Goal: Task Accomplishment & Management: Manage account settings

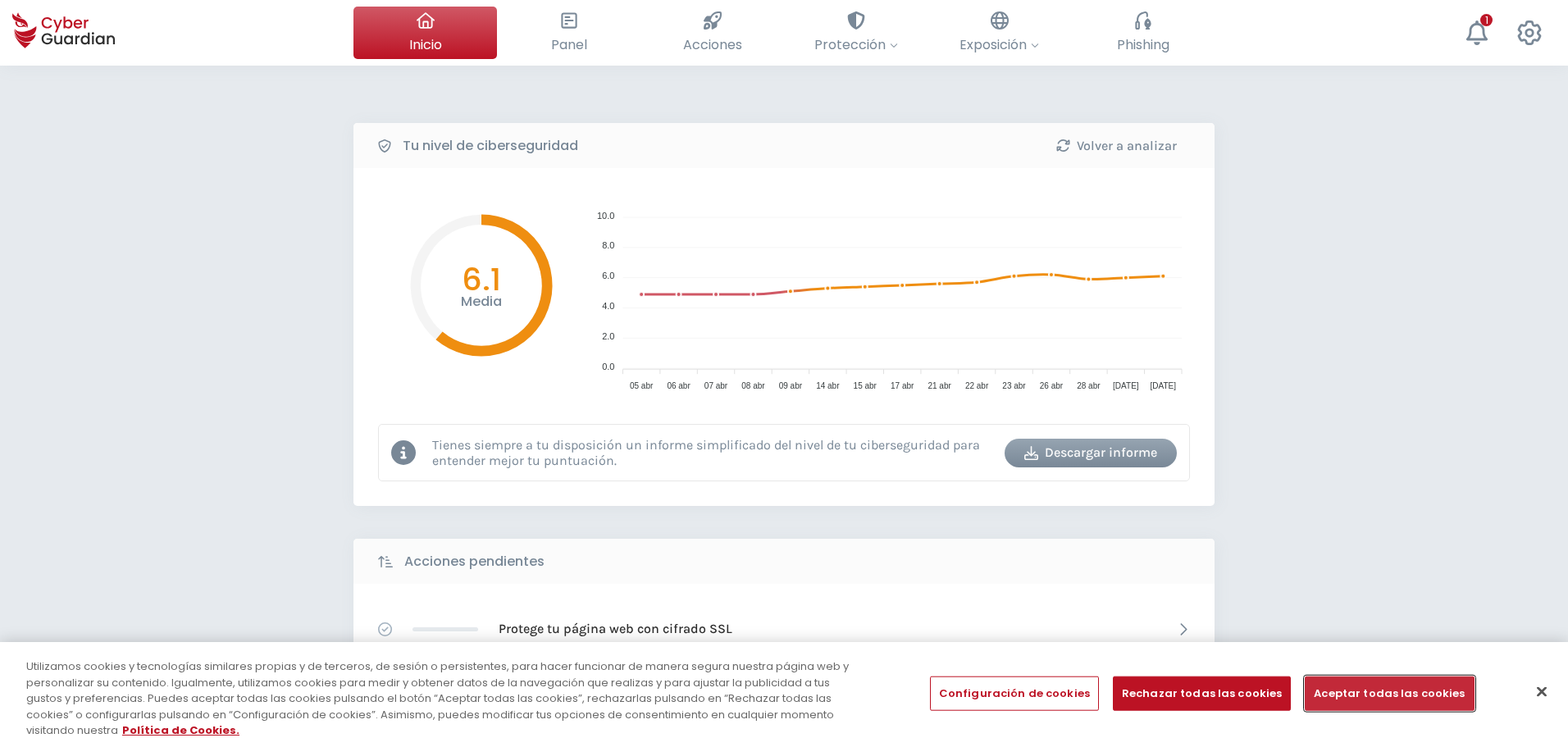
click at [1347, 694] on button "Aceptar todas las cookies" at bounding box center [1389, 694] width 169 height 35
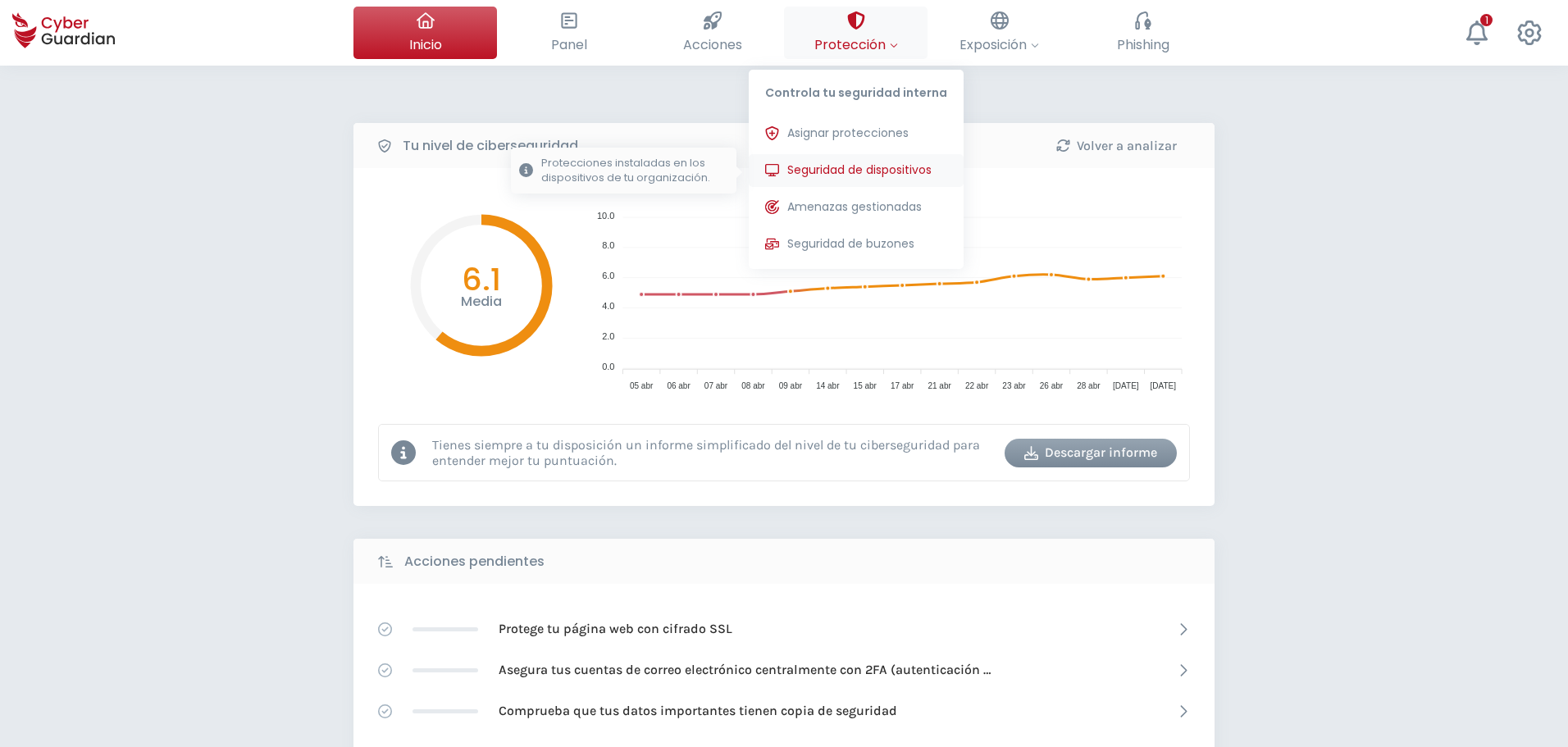
drag, startPoint x: 839, startPoint y: 165, endPoint x: 834, endPoint y: 195, distance: 30.4
click at [837, 165] on span "Seguridad de dispositivos" at bounding box center [860, 171] width 145 height 17
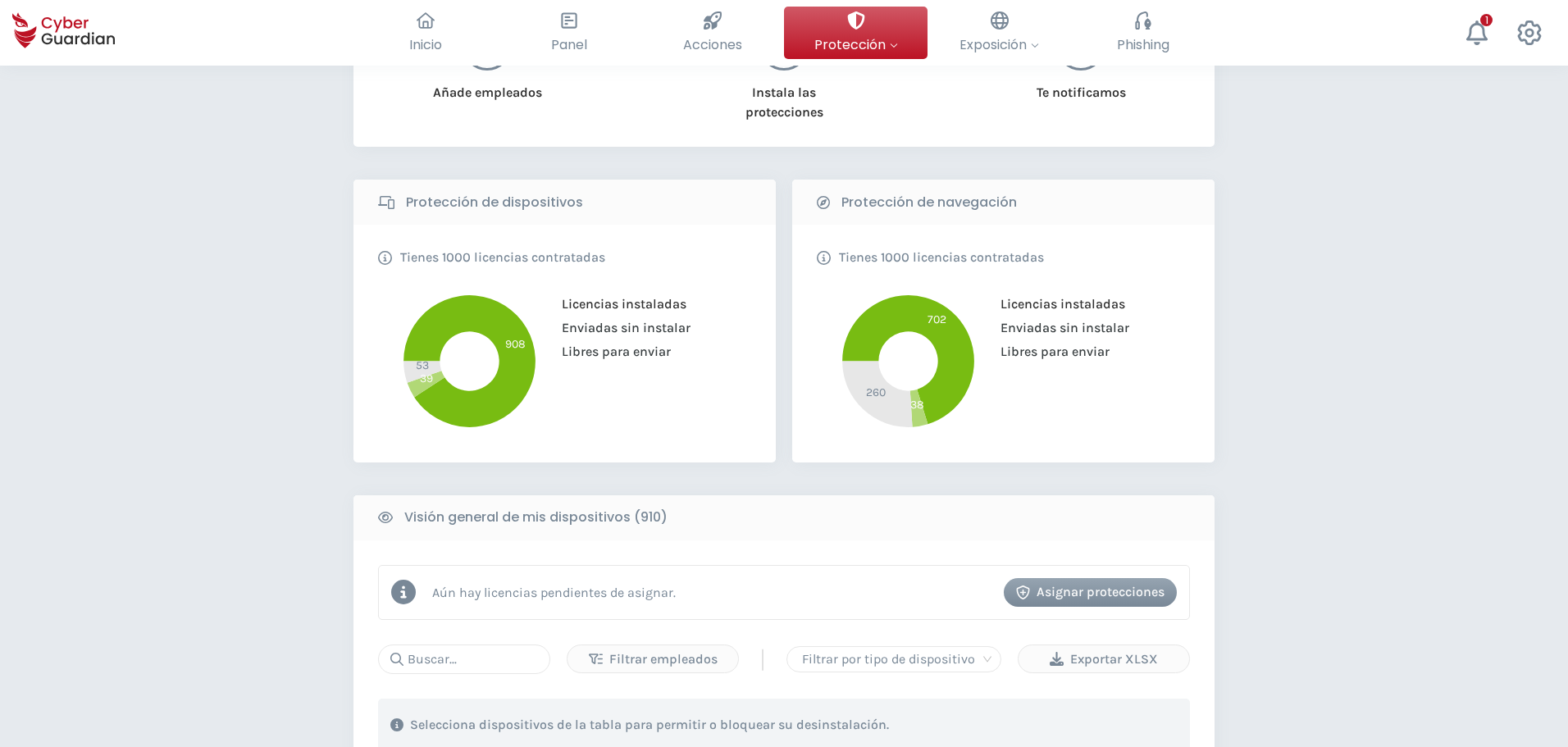
scroll to position [246, 0]
click at [439, 666] on input "text" at bounding box center [464, 658] width 173 height 30
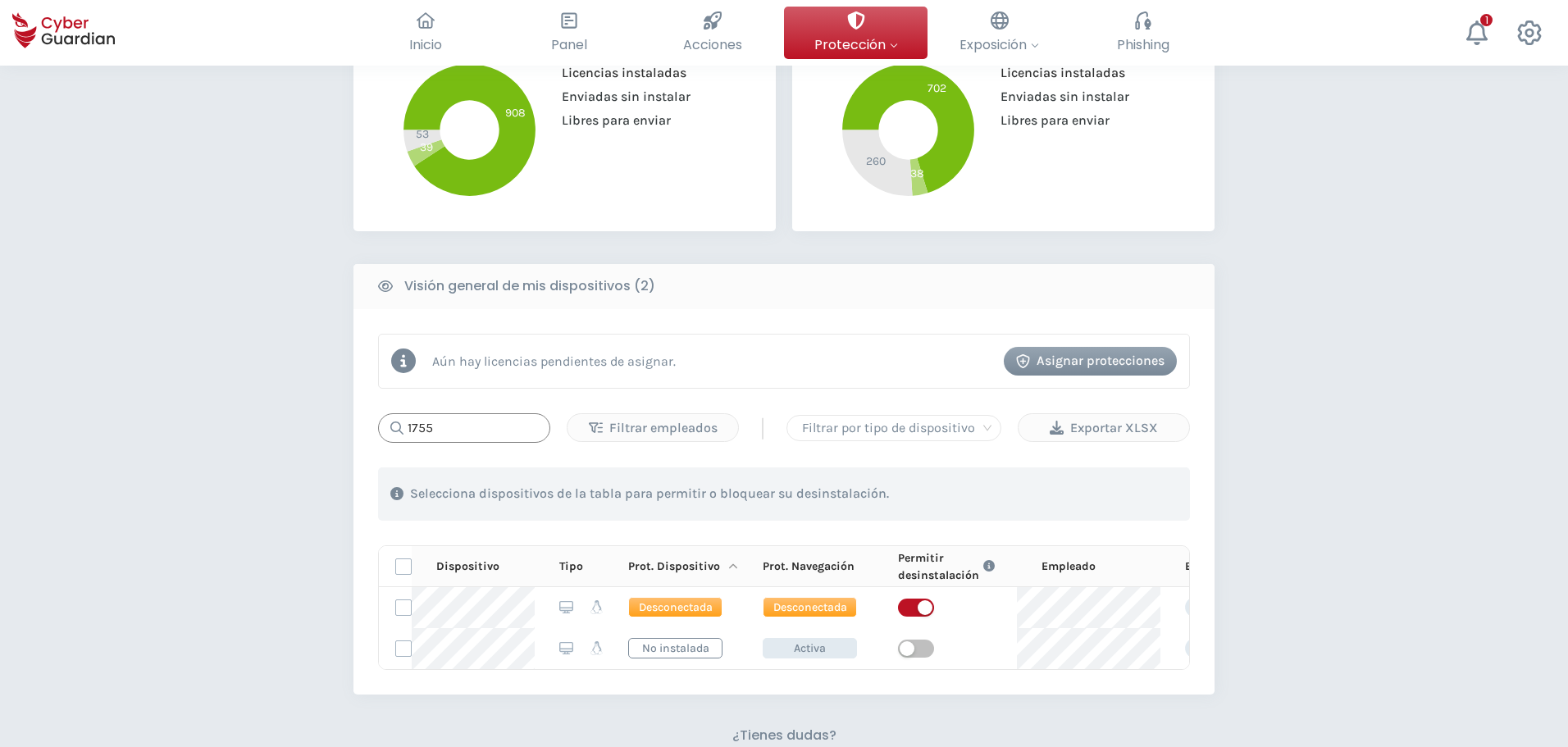
scroll to position [492, 0]
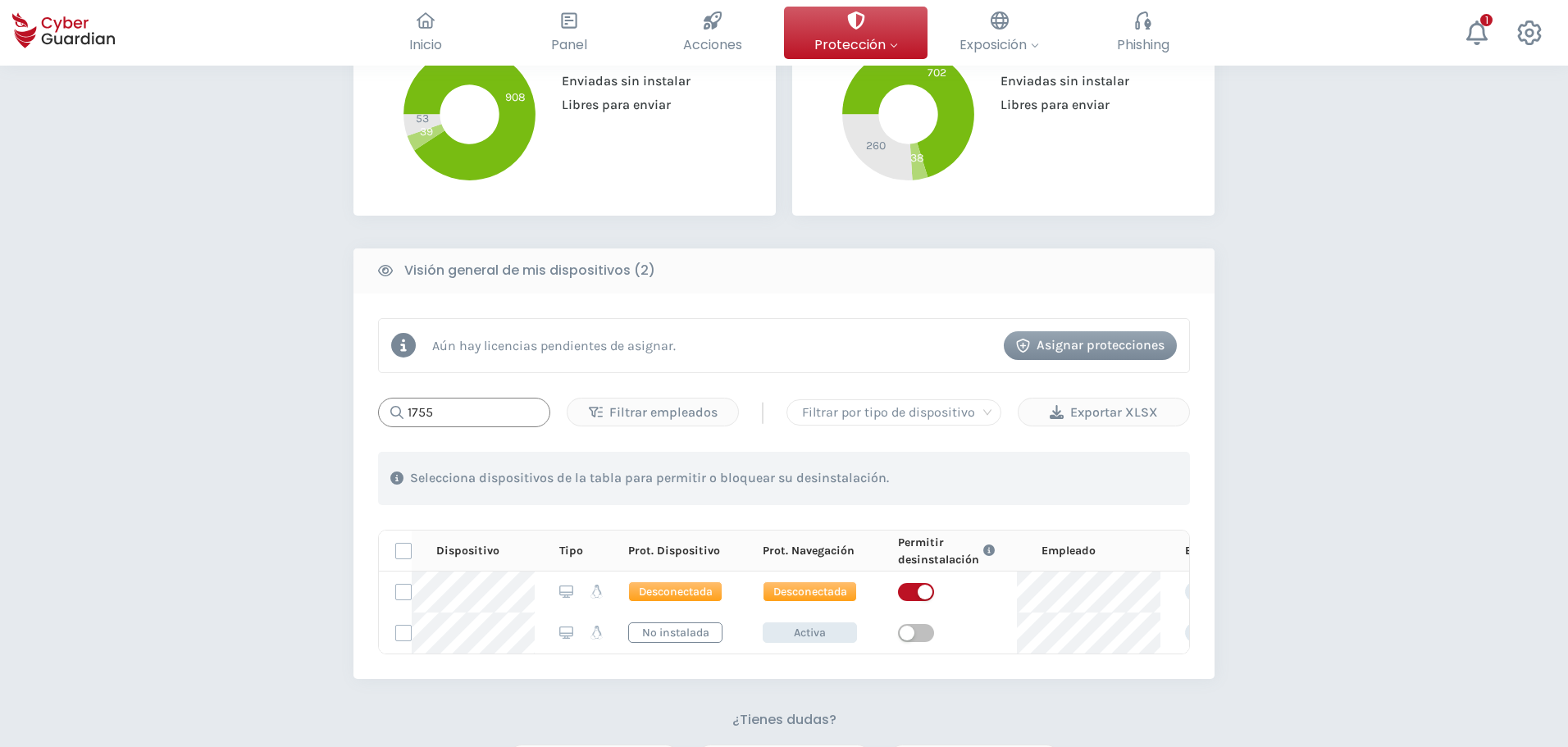
drag, startPoint x: 483, startPoint y: 414, endPoint x: 290, endPoint y: 392, distance: 194.2
click at [292, 392] on div "PROTECCIÓN > Seguridad de dispositivos ¿Cómo funciona? Añade empleados Instala …" at bounding box center [784, 302] width 1568 height 1455
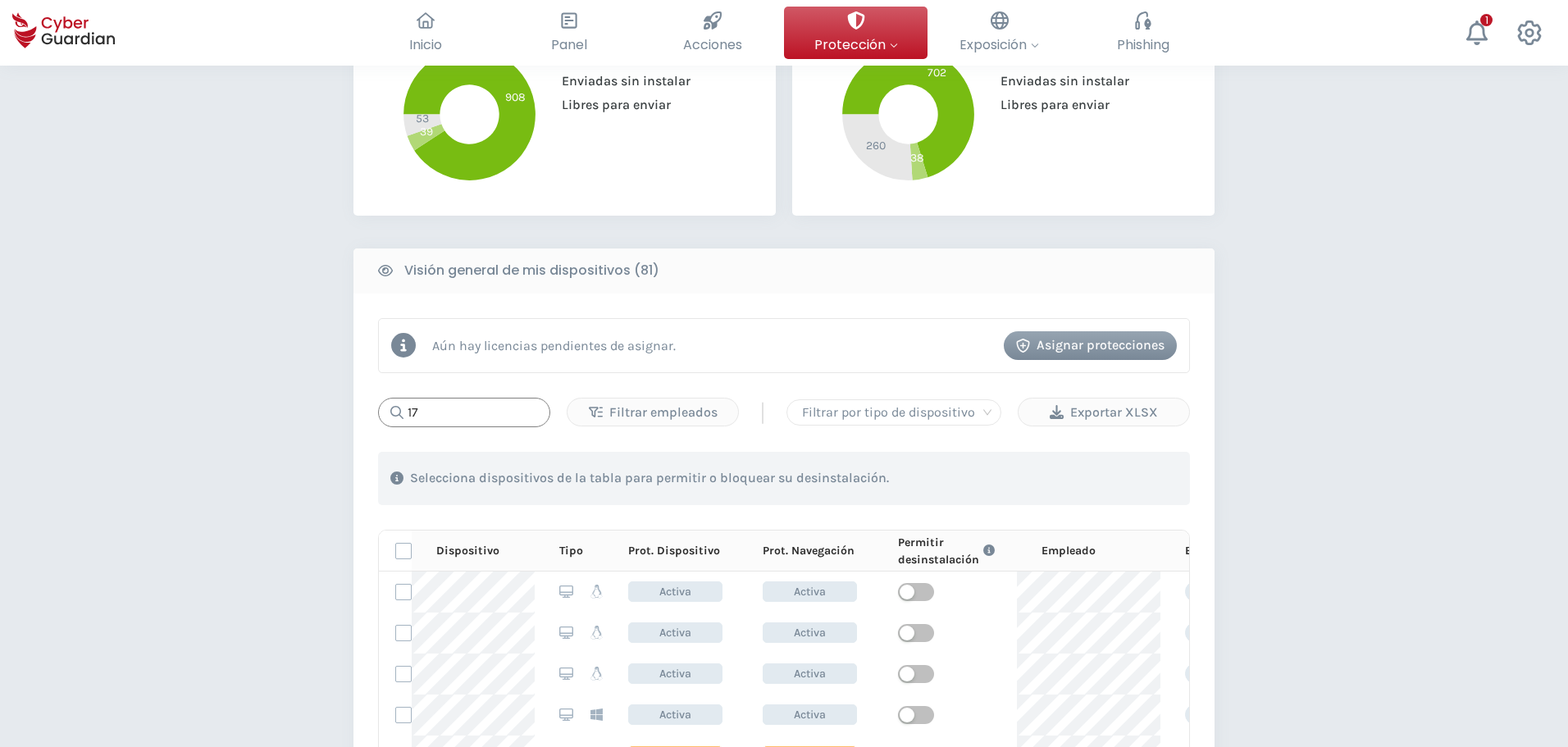
type input "1"
type input "2"
click at [425, 412] on input "text" at bounding box center [464, 413] width 173 height 30
click at [475, 419] on input "text" at bounding box center [464, 413] width 173 height 30
click at [475, 414] on input "text" at bounding box center [464, 413] width 173 height 30
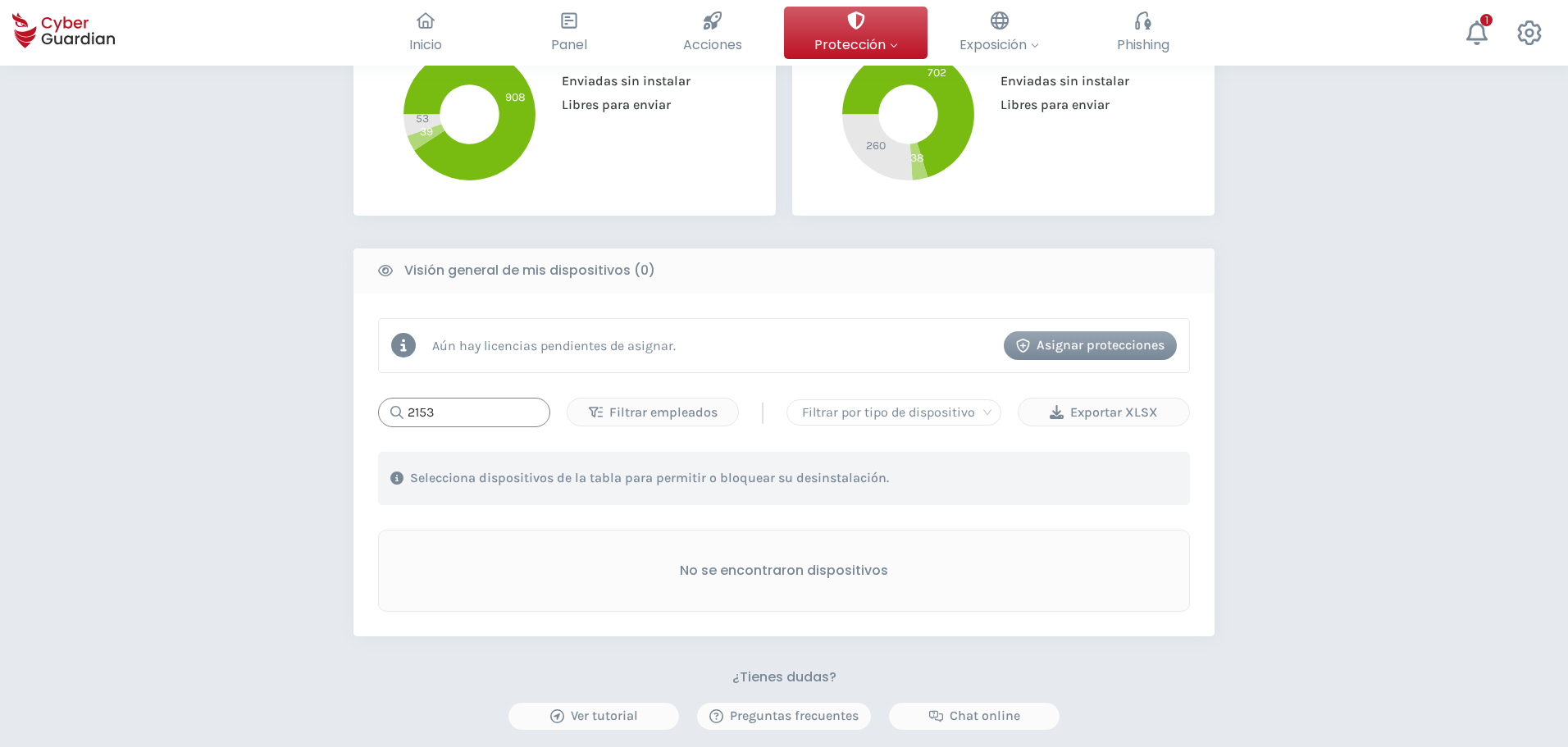
type input "2153"
